Goal: Register for event/course

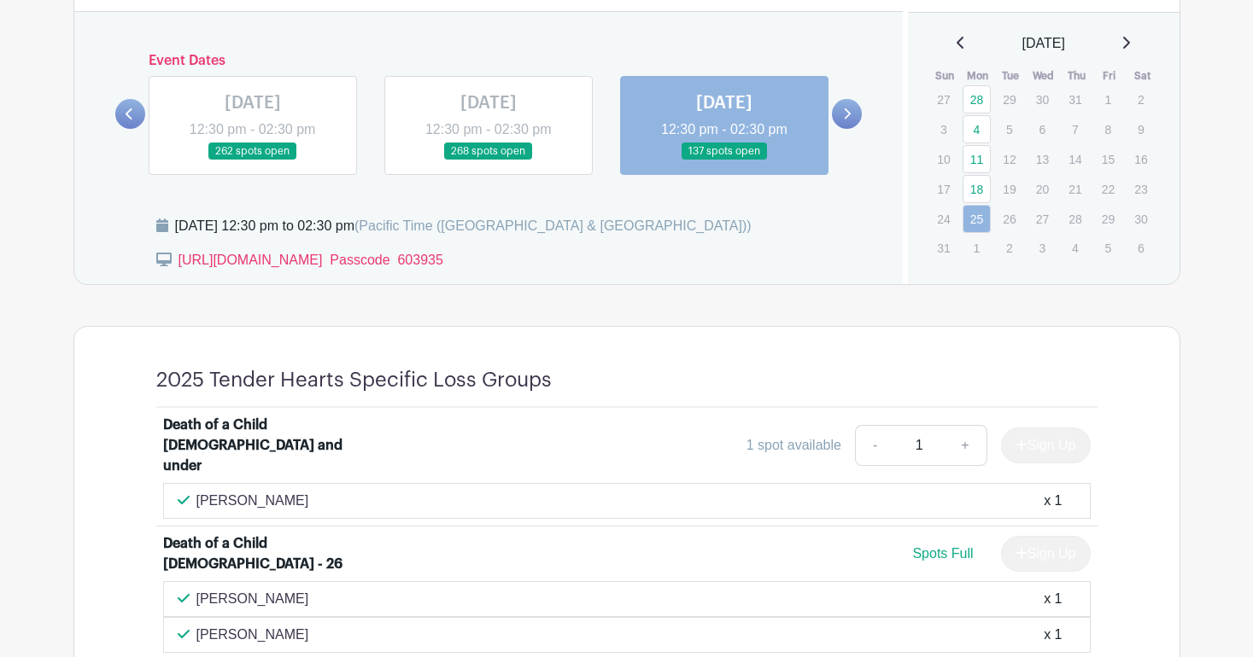
scroll to position [985, 0]
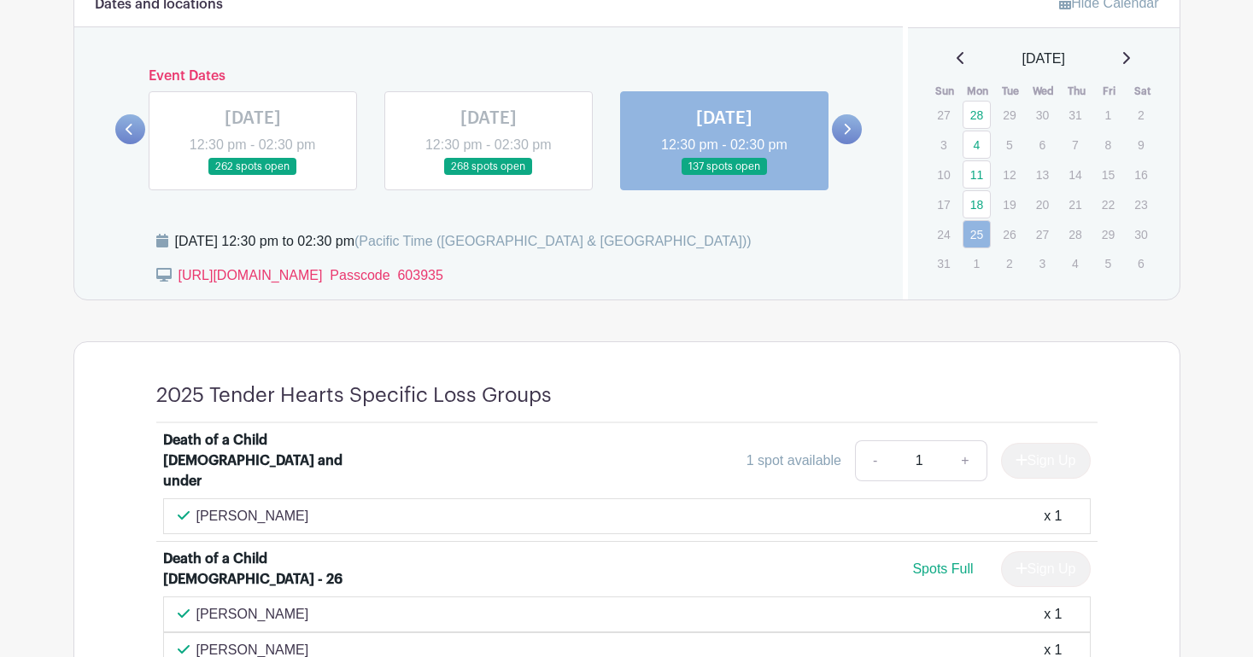
click at [1125, 54] on div "[DATE]" at bounding box center [1043, 59] width 231 height 20
click at [1130, 55] on icon at bounding box center [1126, 58] width 7 height 12
click at [978, 177] on link "15" at bounding box center [976, 173] width 28 height 28
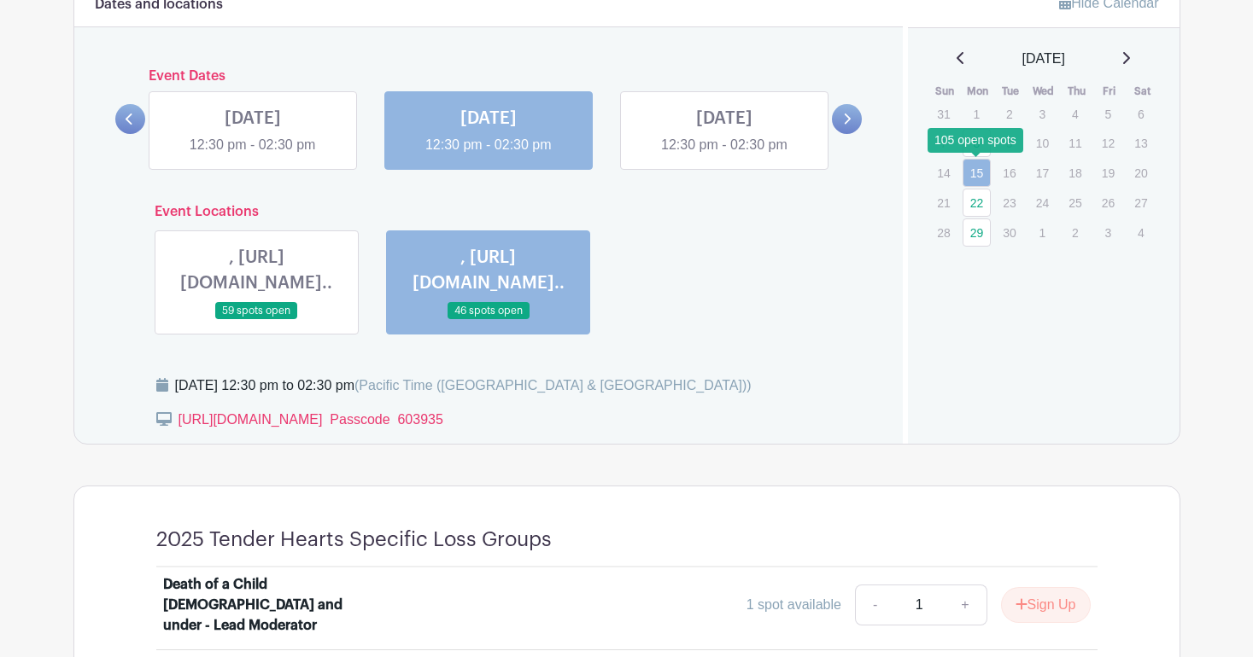
click at [978, 177] on link "15" at bounding box center [976, 173] width 28 height 28
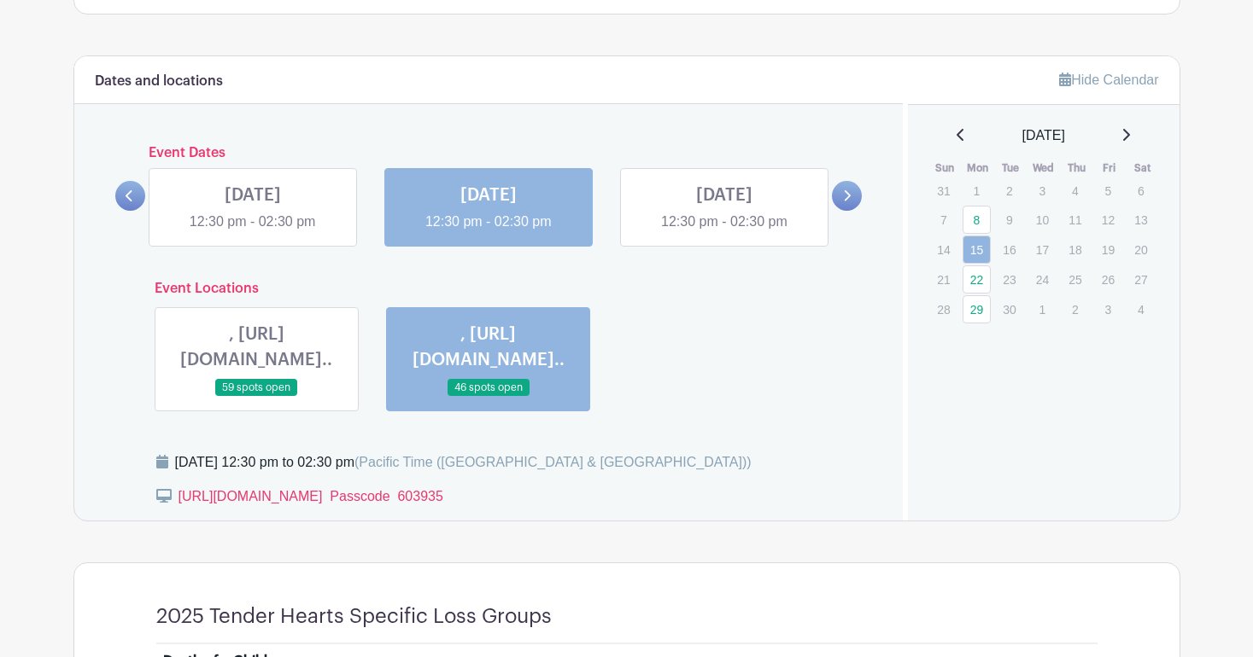
scroll to position [813, 0]
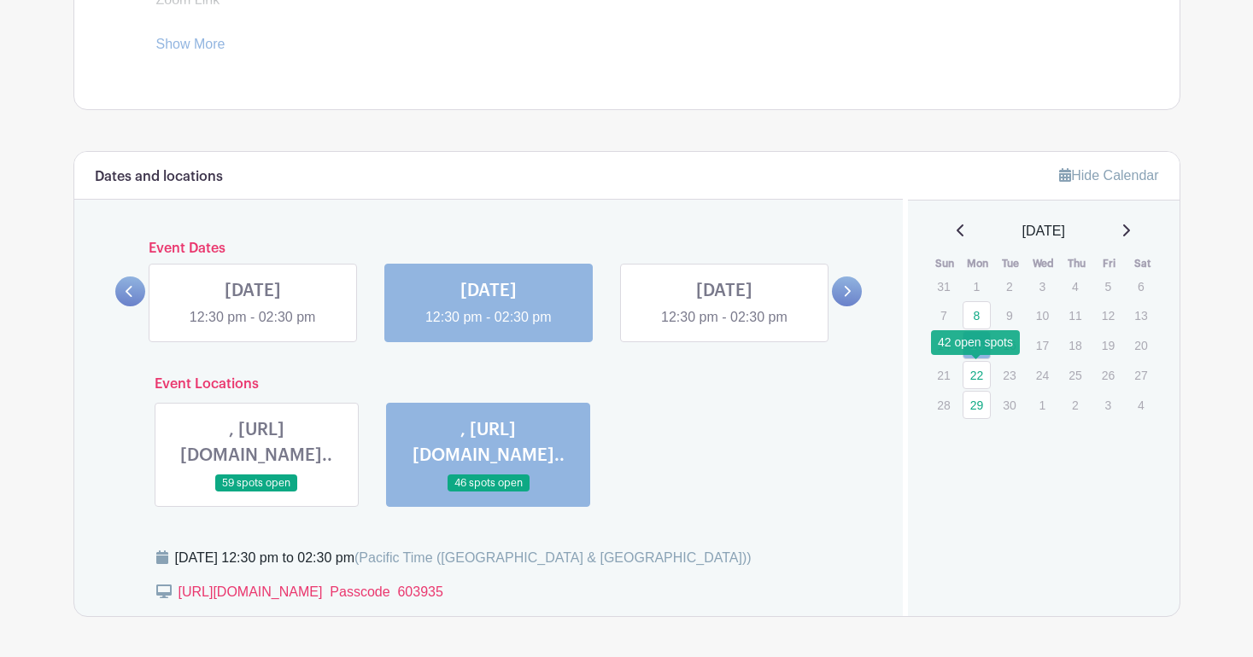
click at [975, 374] on link "22" at bounding box center [976, 375] width 28 height 28
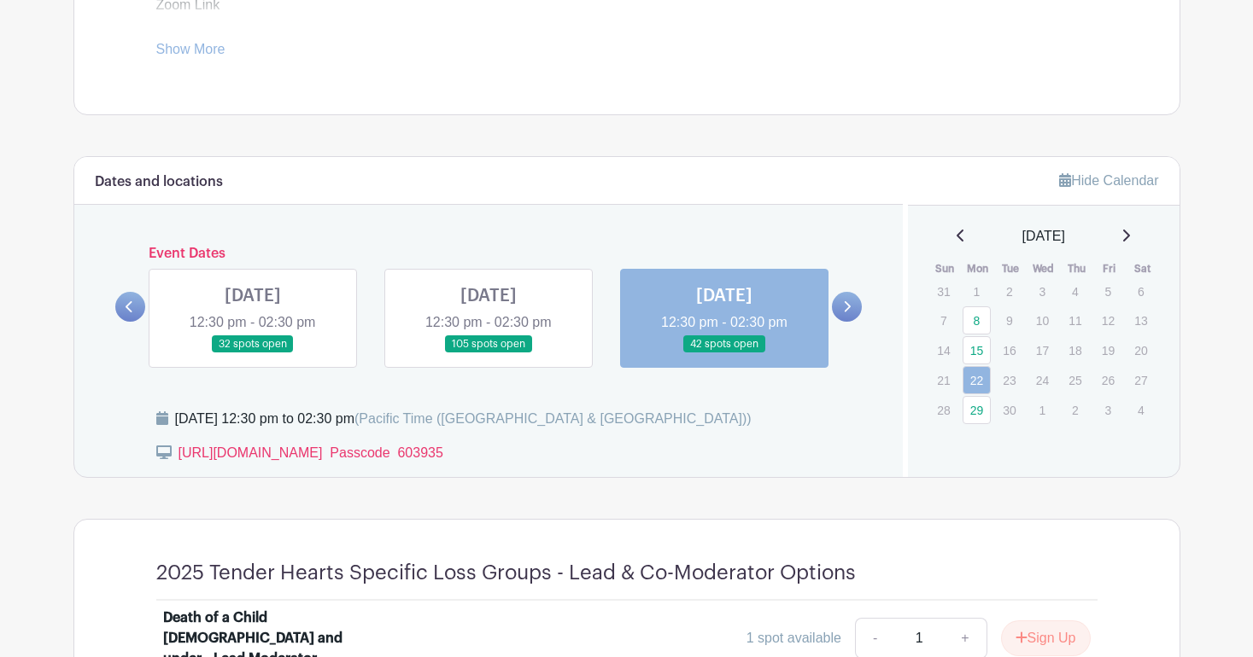
scroll to position [800, 0]
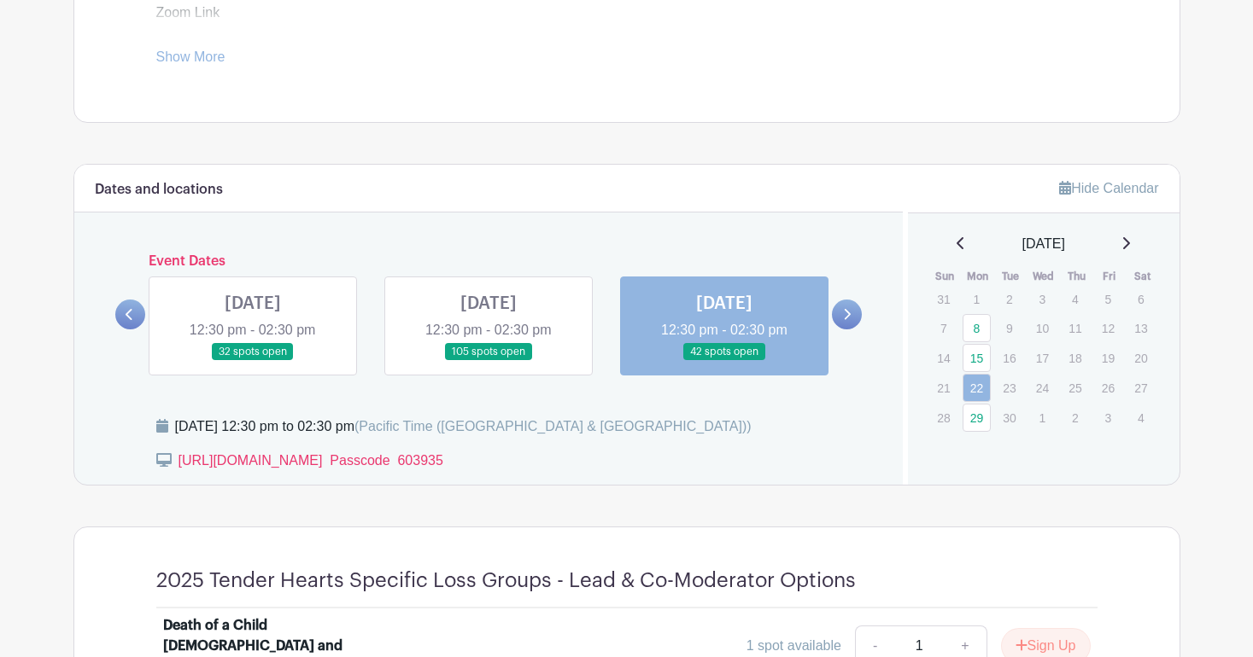
click at [1130, 238] on icon at bounding box center [1126, 243] width 7 height 12
click at [969, 359] on link "13" at bounding box center [976, 360] width 28 height 28
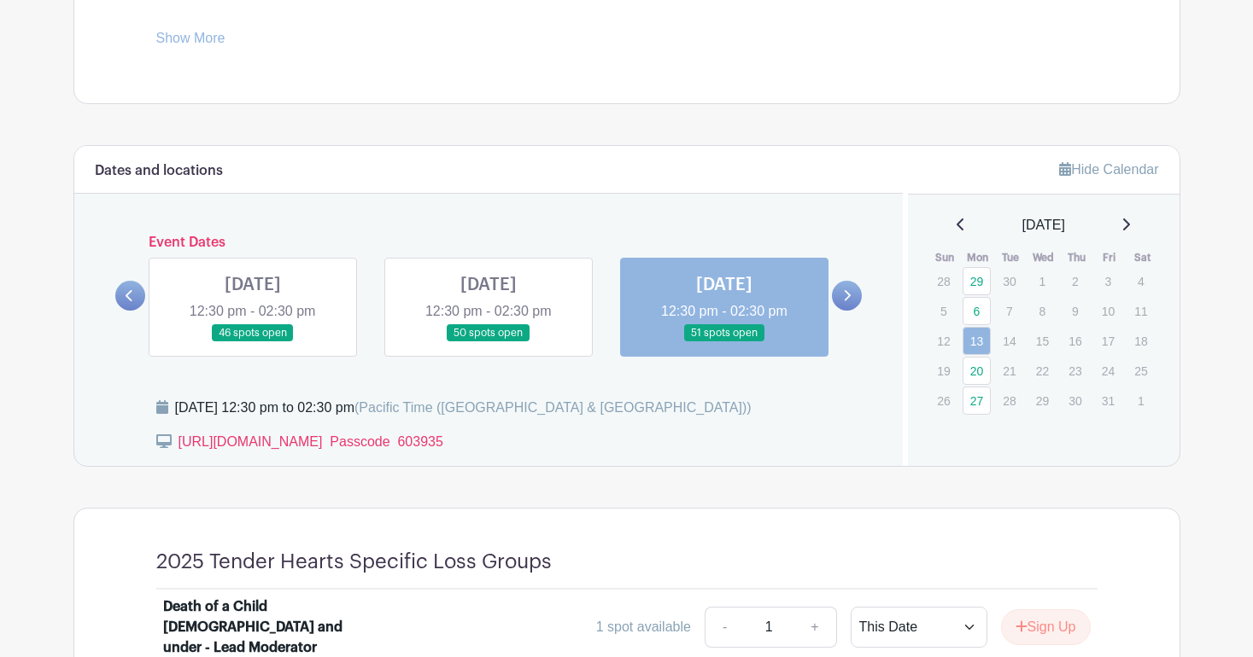
scroll to position [794, 0]
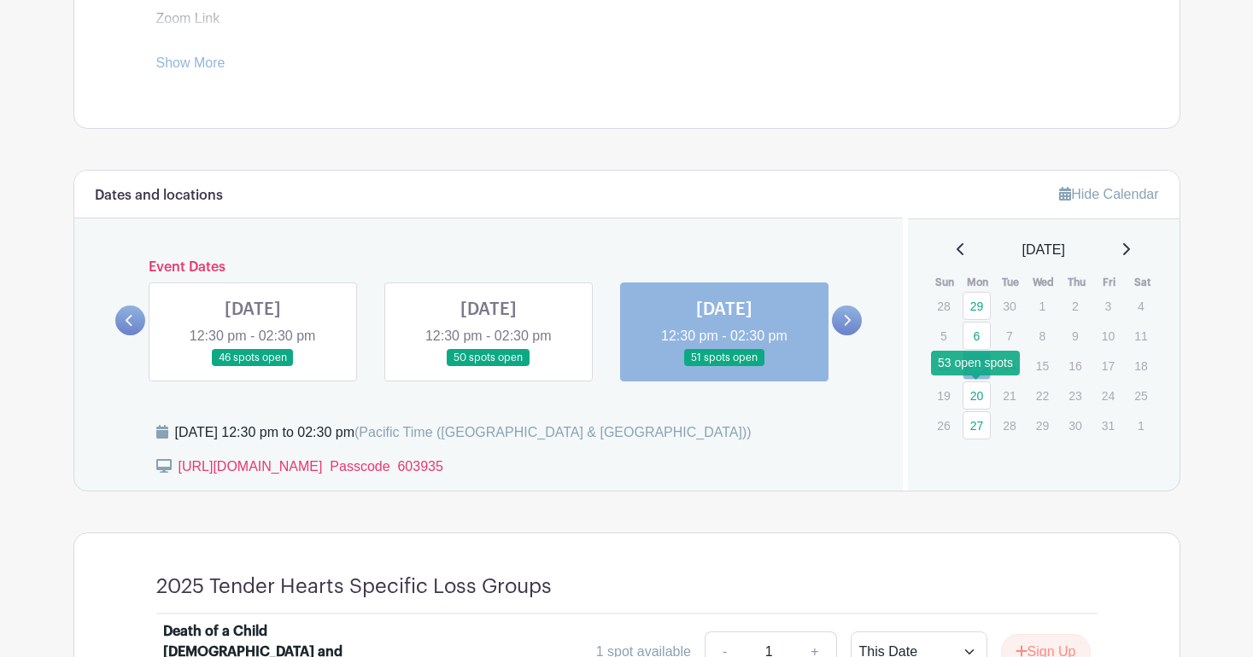
click at [973, 395] on link "20" at bounding box center [976, 396] width 28 height 28
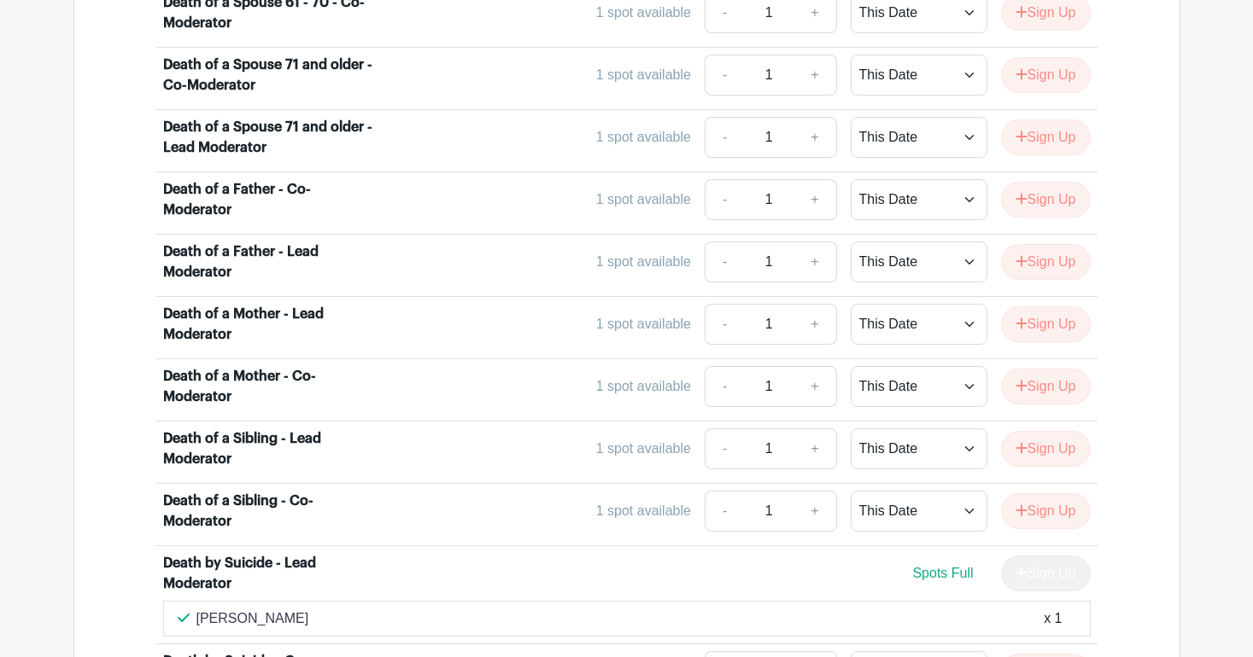
scroll to position [2734, 0]
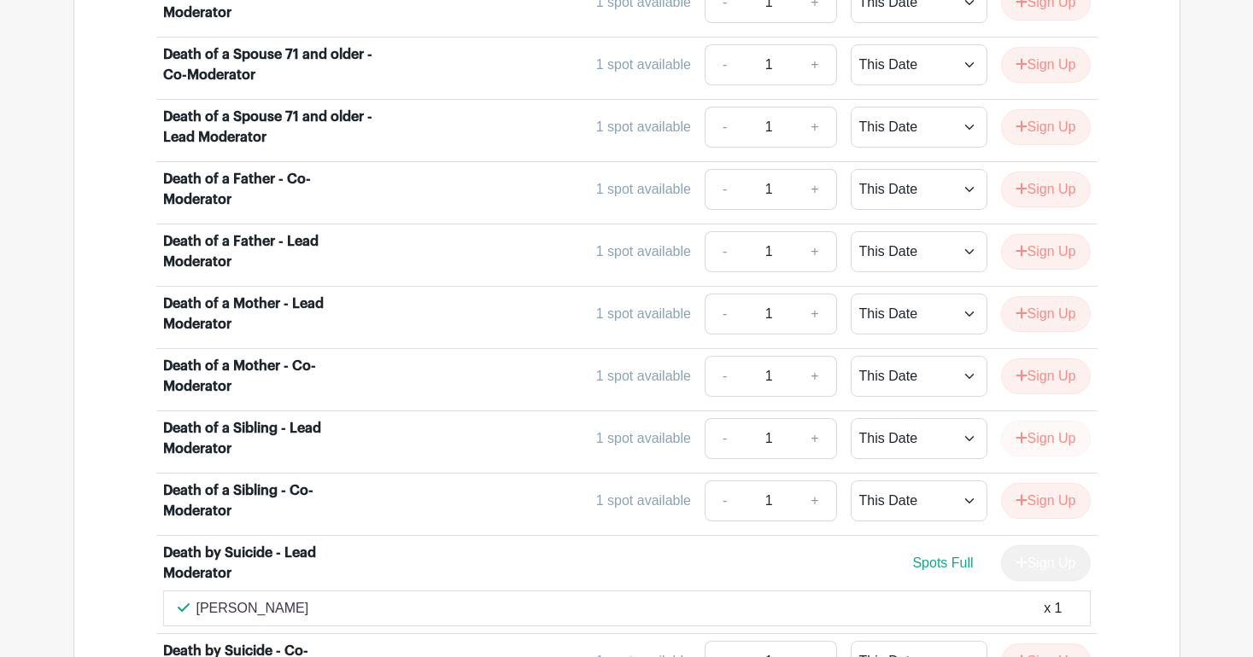
click at [1027, 421] on button "Sign Up" at bounding box center [1046, 439] width 90 height 36
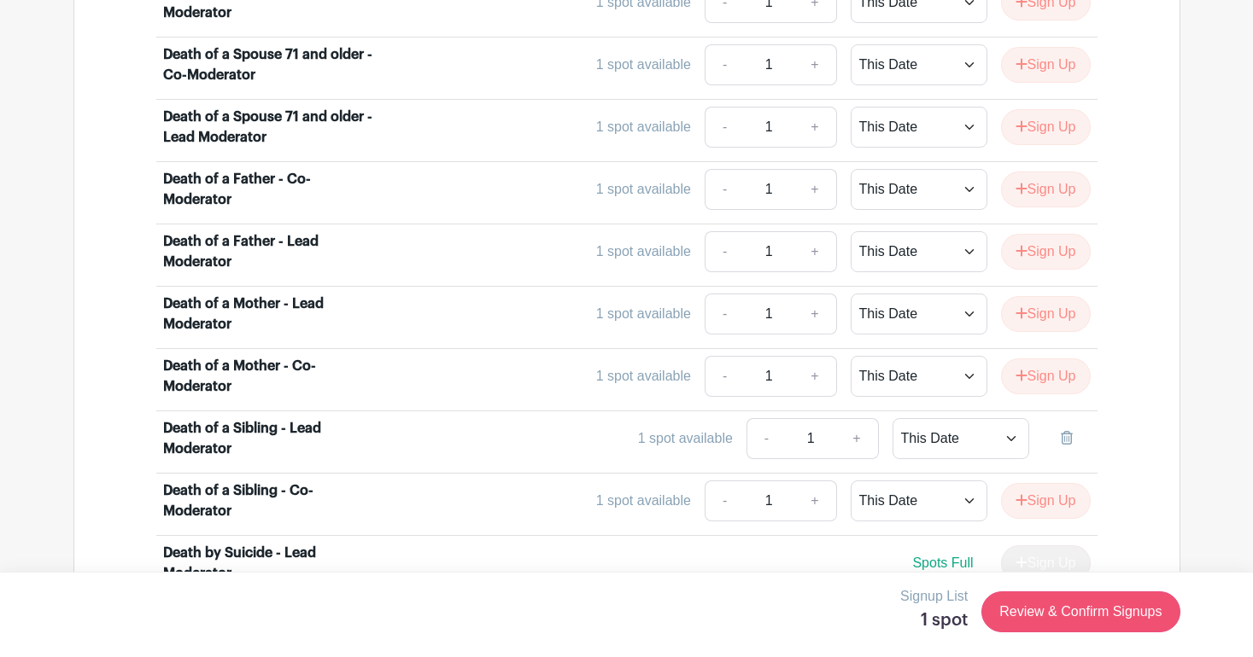
click at [1068, 598] on link "Review & Confirm Signups" at bounding box center [1080, 612] width 198 height 41
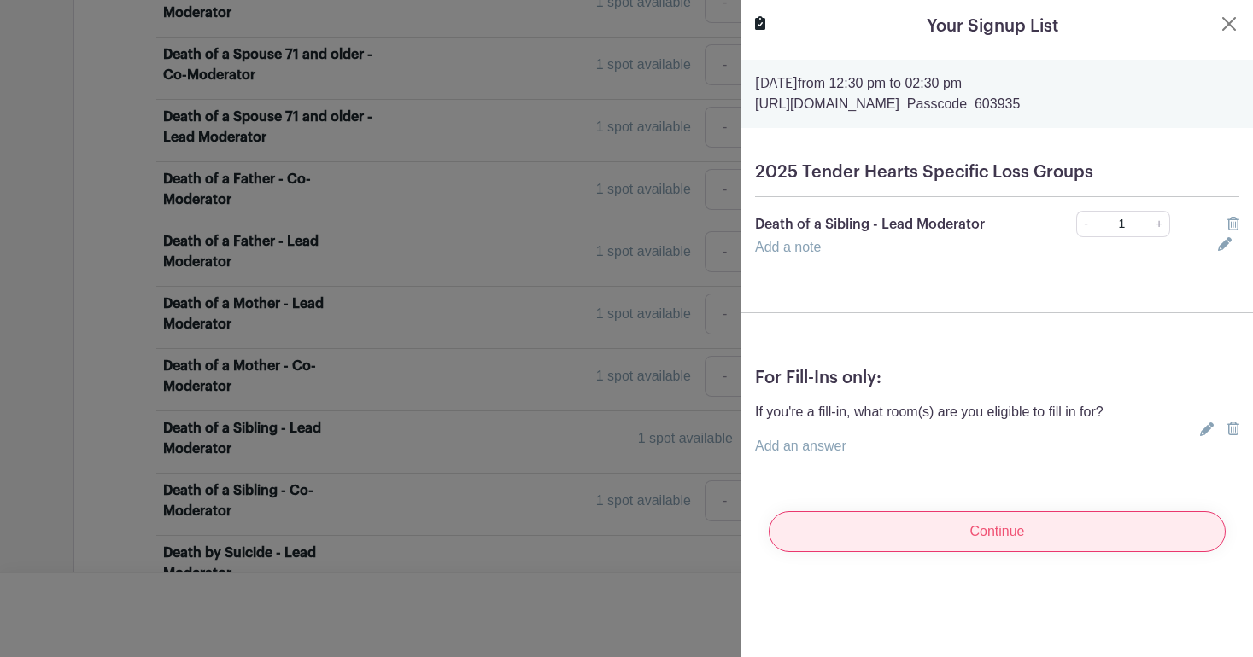
click at [1081, 540] on input "Continue" at bounding box center [996, 531] width 457 height 41
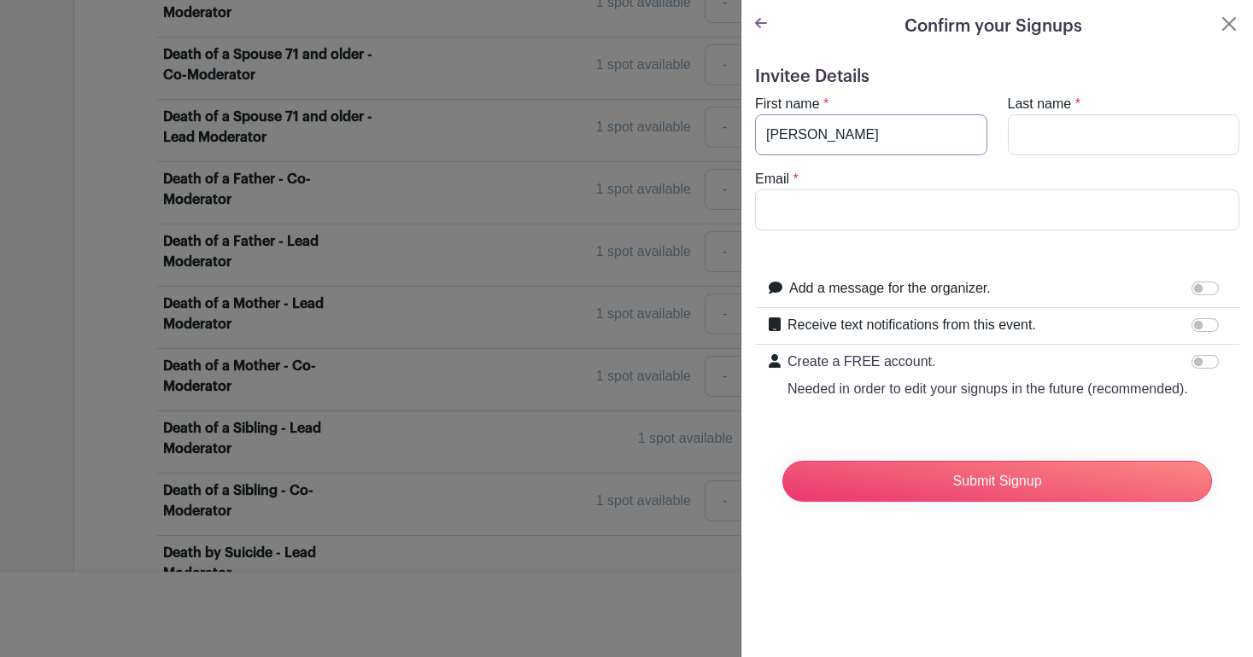
type input "[PERSON_NAME]"
type input "V"
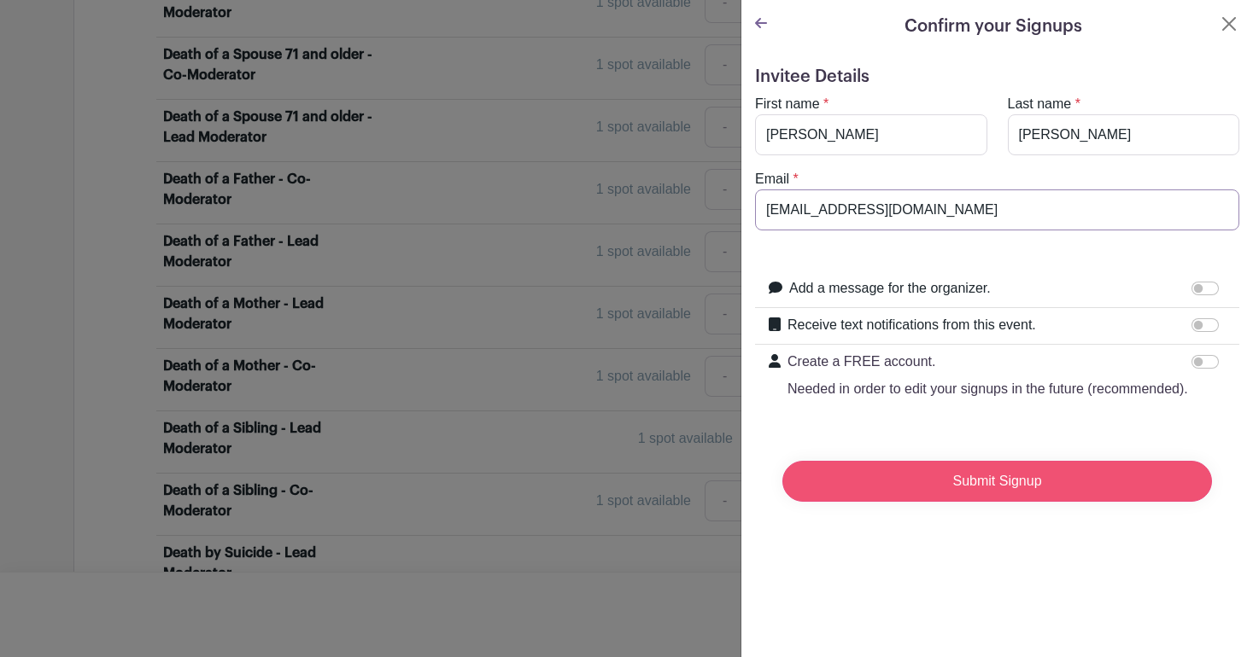
type input "[EMAIL_ADDRESS][DOMAIN_NAME]"
click at [988, 463] on input "Submit Signup" at bounding box center [996, 481] width 429 height 41
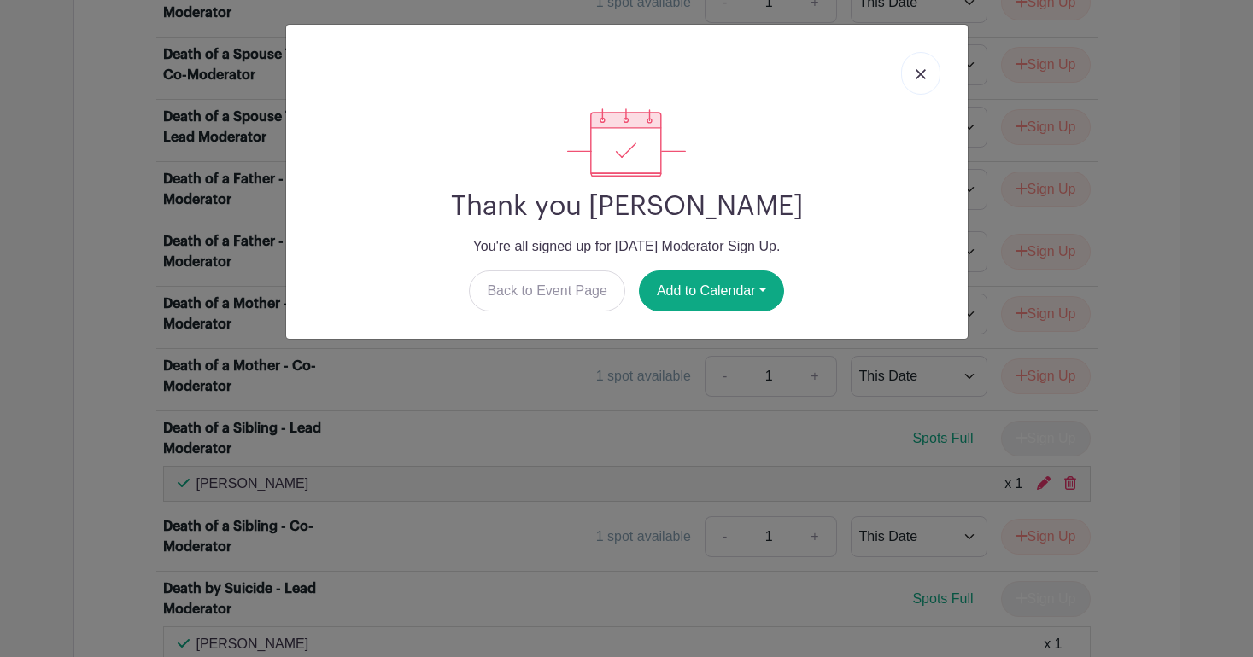
click at [908, 74] on link at bounding box center [920, 73] width 39 height 43
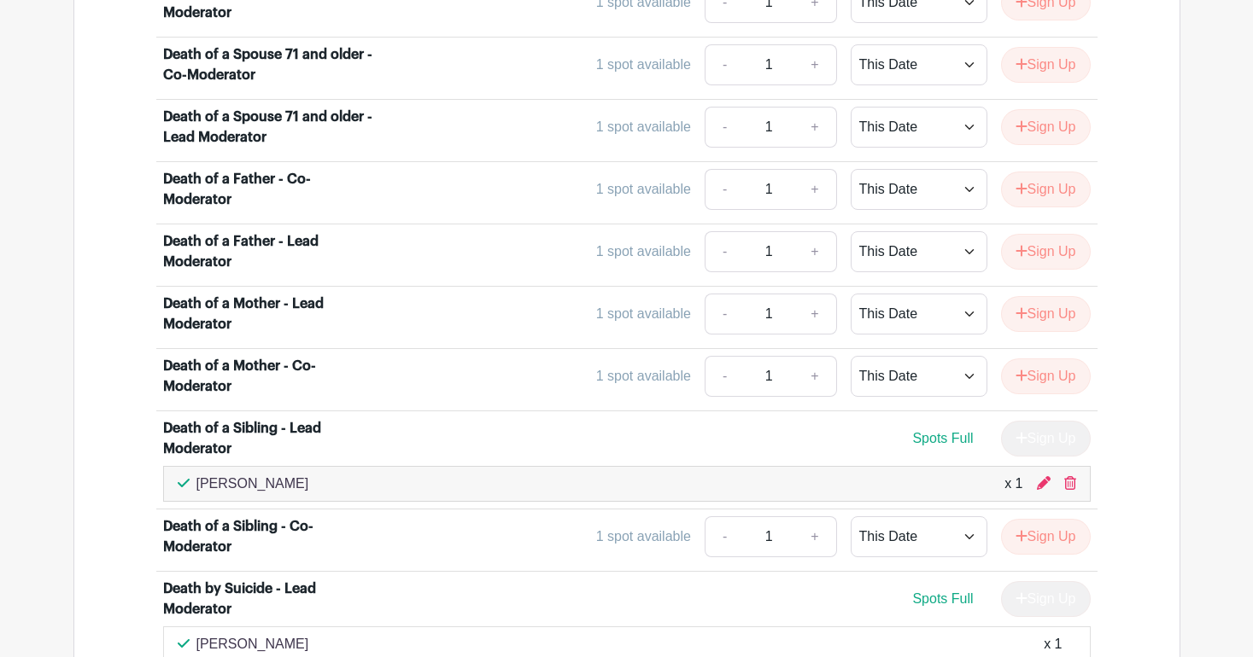
click at [1182, 172] on div "[DOMAIN_NAME] Events [DATE] Moderator Sign Up Created by [PERSON_NAME] [DATE] T…" at bounding box center [626, 70] width 1127 height 5444
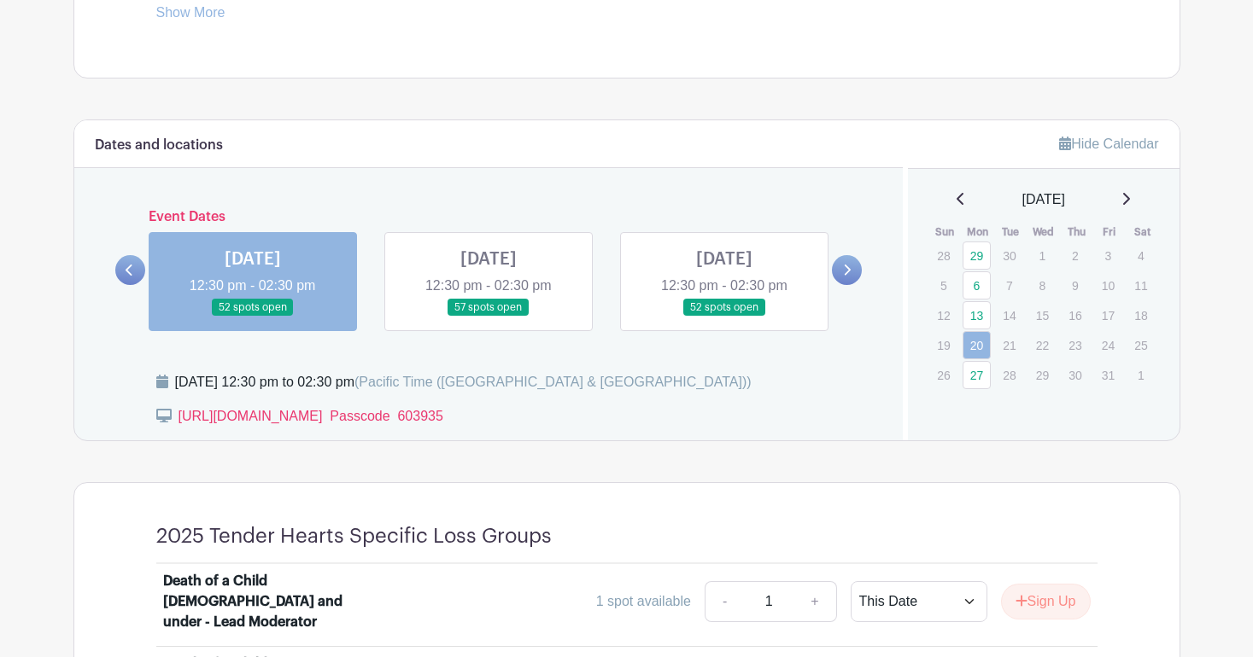
scroll to position [820, 0]
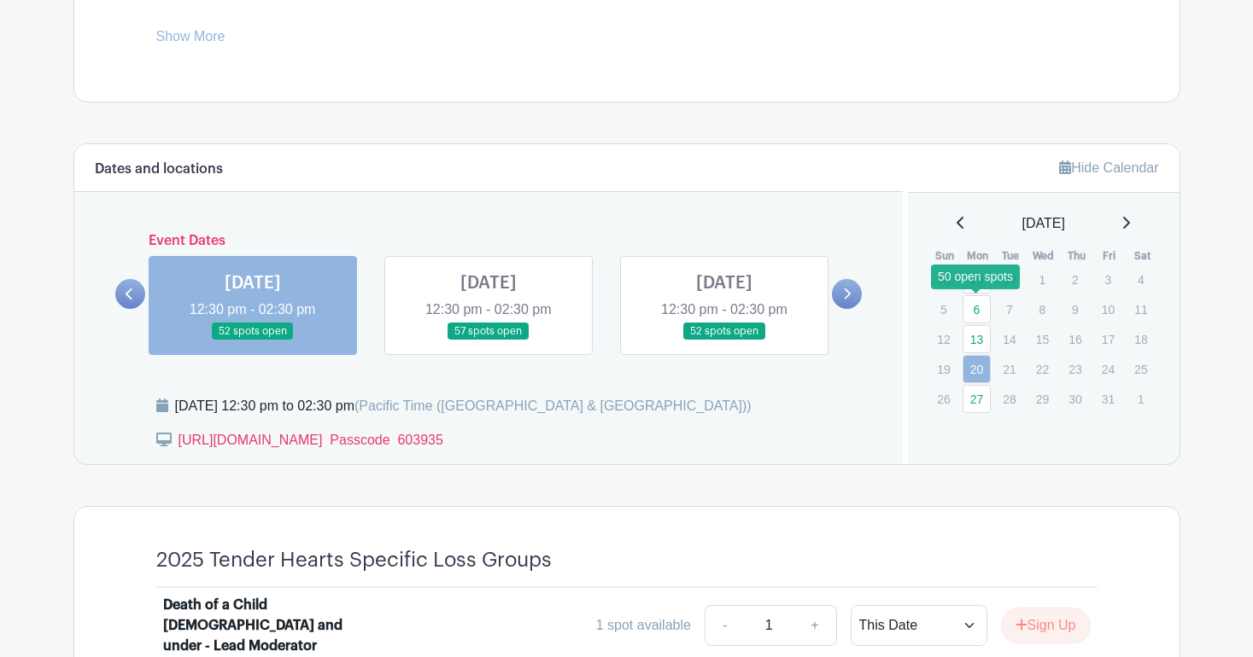
click at [982, 305] on link "6" at bounding box center [976, 309] width 28 height 28
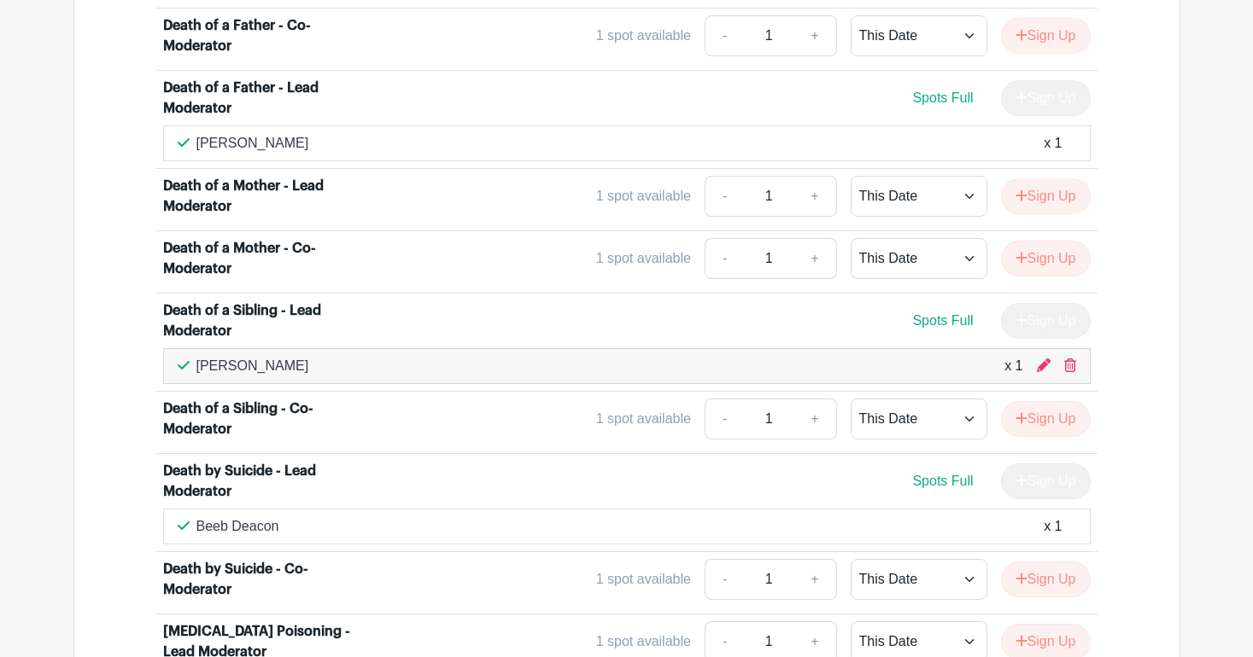
scroll to position [2898, 0]
